Goal: Transaction & Acquisition: Purchase product/service

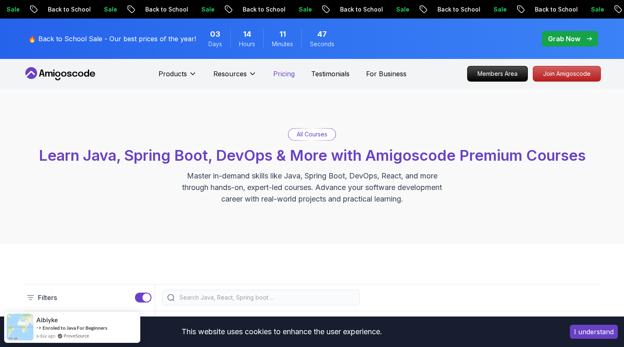
click at [289, 78] on p "Pricing" at bounding box center [283, 74] width 21 height 10
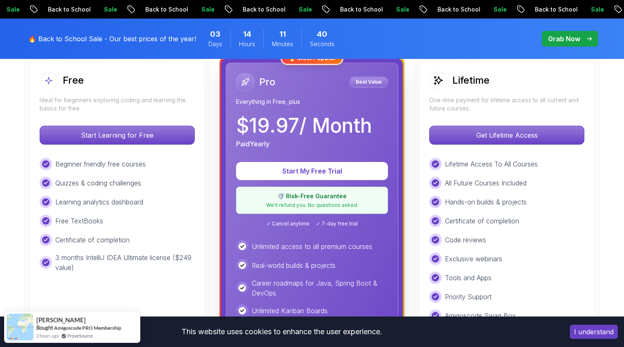
scroll to position [250, 0]
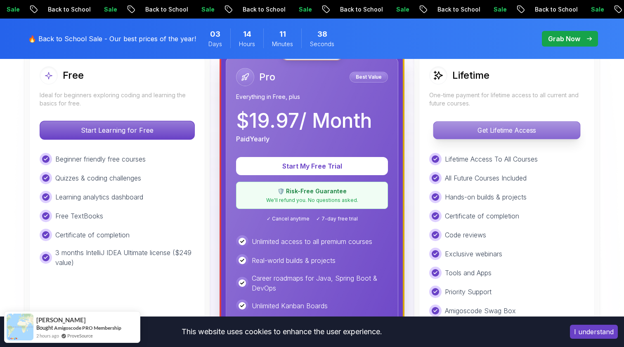
click at [463, 135] on p "Get Lifetime Access" at bounding box center [506, 130] width 147 height 17
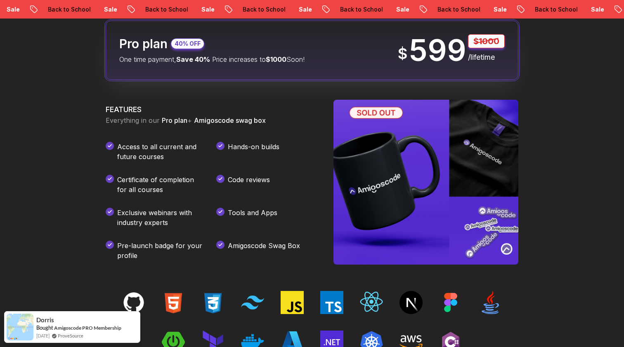
scroll to position [1134, 0]
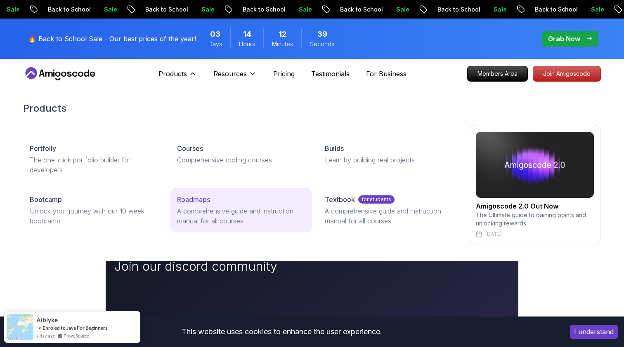
click at [194, 198] on p "Roadmaps" at bounding box center [193, 200] width 33 height 10
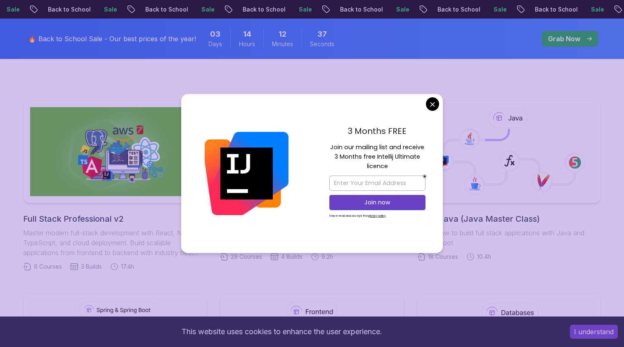
scroll to position [123, 0]
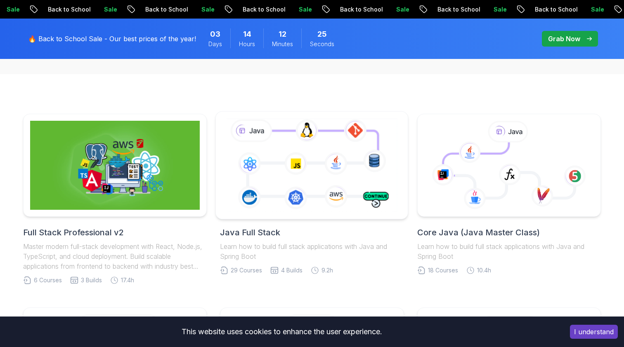
scroll to position [174, 0]
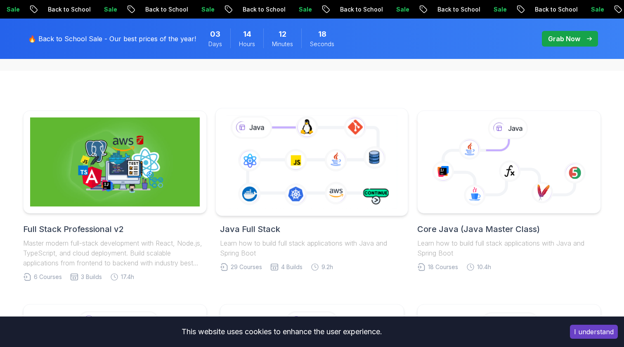
click at [279, 139] on icon at bounding box center [312, 161] width 175 height 97
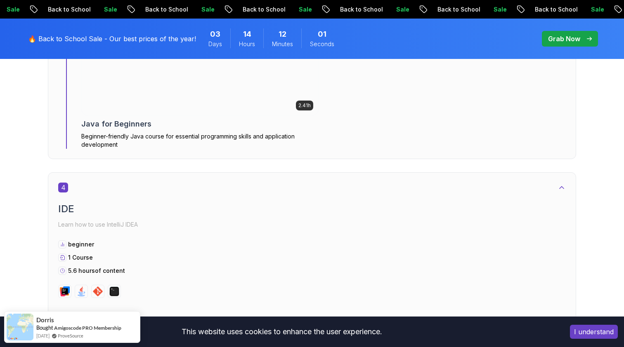
scroll to position [1385, 0]
